Goal: Find specific page/section

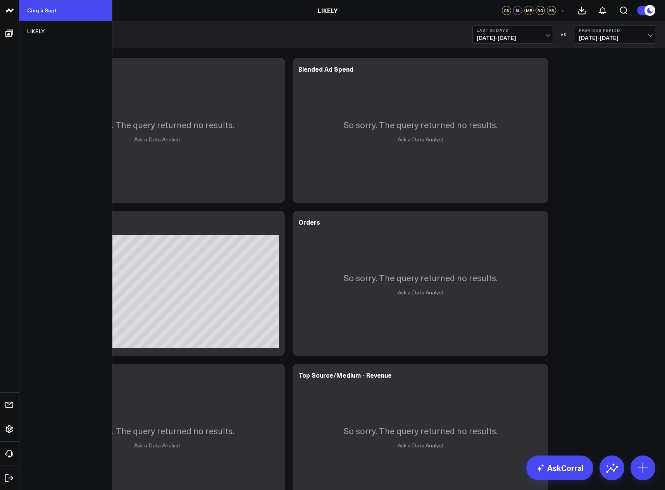
click at [43, 8] on link "Cinq à Sept" at bounding box center [65, 10] width 93 height 21
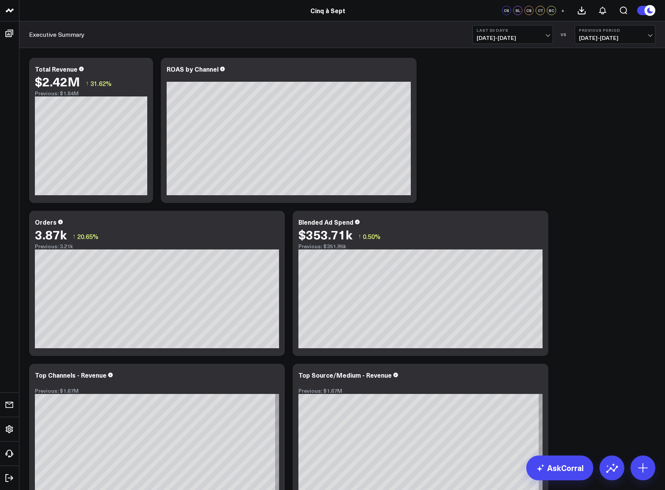
click at [546, 32] on b "Last 30 Days" at bounding box center [513, 30] width 72 height 5
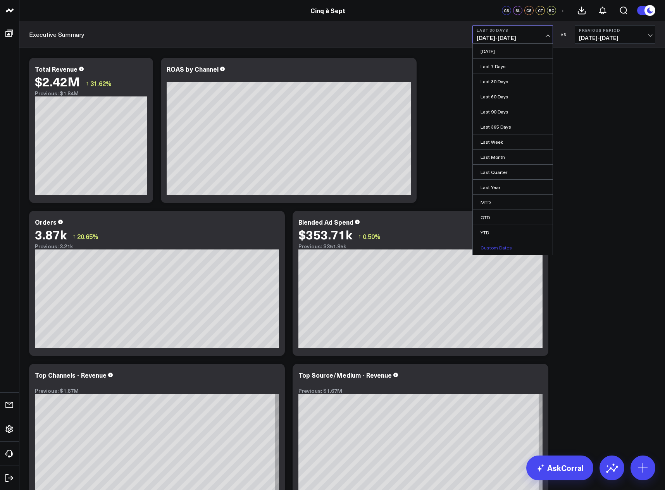
click at [511, 249] on link "Custom Dates" at bounding box center [513, 247] width 80 height 15
select select "8"
select select "2025"
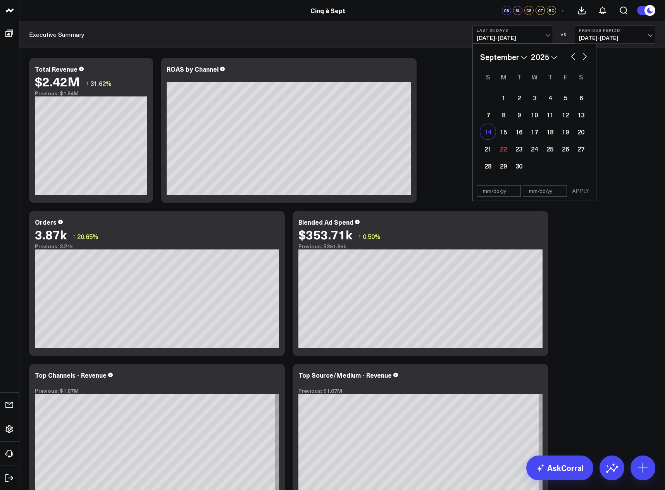
click at [489, 134] on div "14" at bounding box center [488, 132] width 16 height 16
type input "[DATE]"
select select "8"
select select "2025"
click at [586, 134] on div "20" at bounding box center [581, 132] width 16 height 16
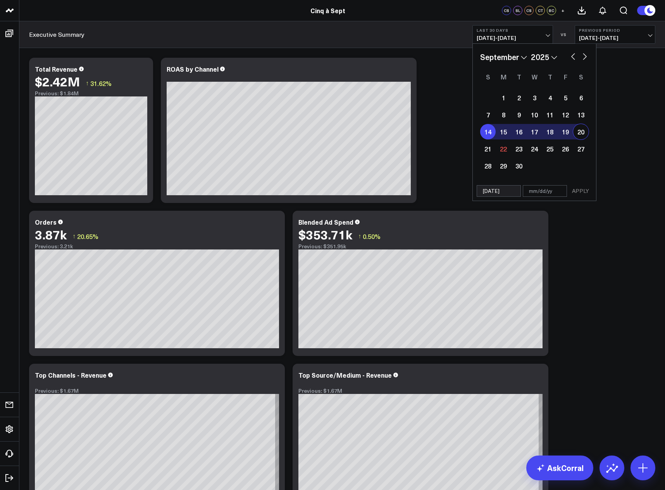
type input "[DATE]"
select select "8"
select select "2025"
click at [581, 192] on button "APPLY" at bounding box center [580, 191] width 23 height 12
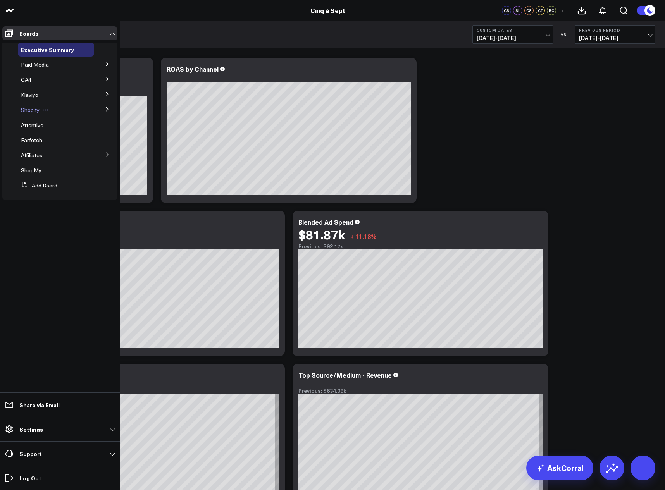
click at [30, 108] on span "Shopify" at bounding box center [30, 109] width 19 height 7
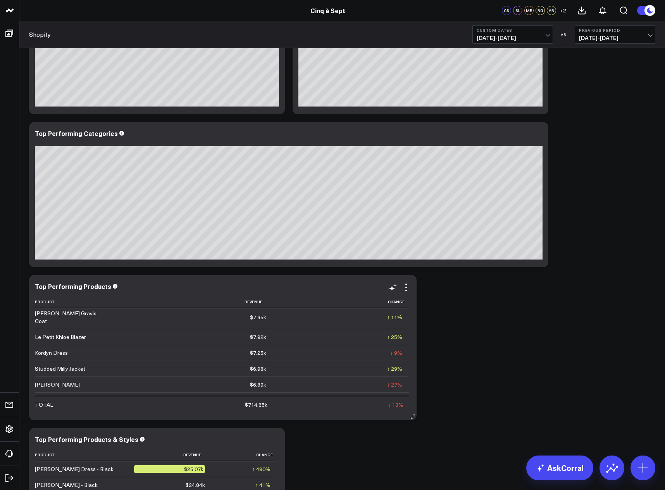
scroll to position [201, 0]
